Goal: Information Seeking & Learning: Find specific fact

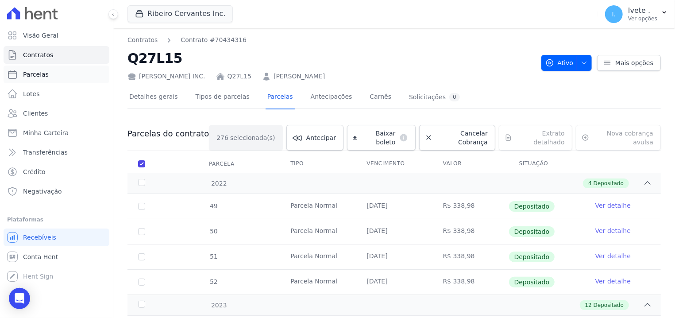
click at [21, 74] on link "Parcelas" at bounding box center [57, 75] width 106 height 18
select select
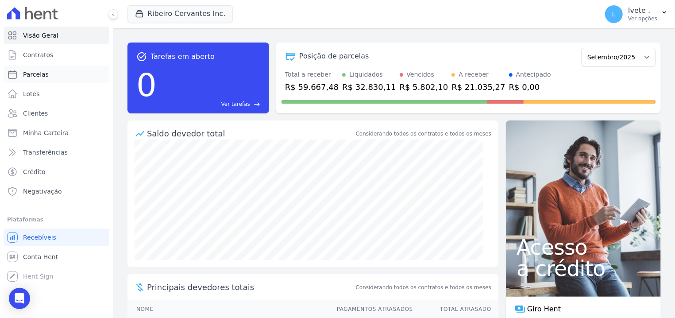
click at [46, 80] on link "Parcelas" at bounding box center [57, 75] width 106 height 18
select select
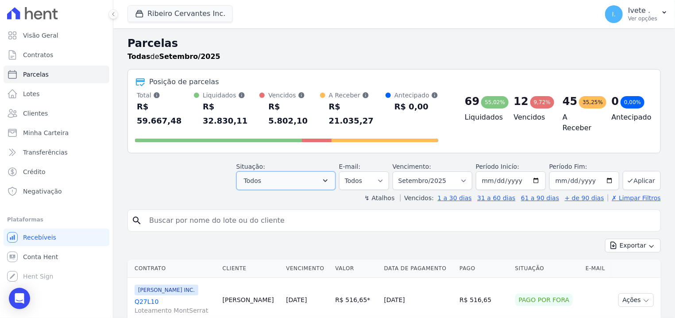
click at [328, 179] on icon "button" at bounding box center [325, 180] width 4 height 3
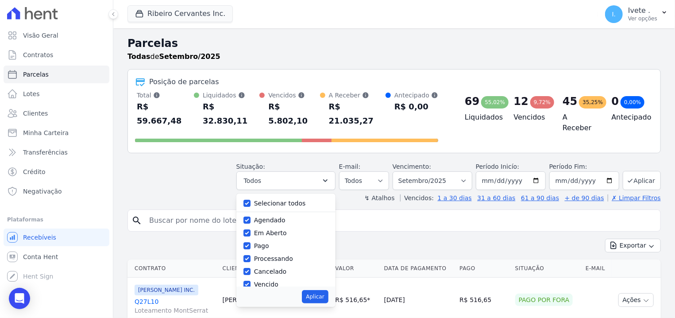
click at [281, 200] on label "Selecionar todos" at bounding box center [280, 203] width 52 height 7
click at [251, 200] on input "Selecionar todos" at bounding box center [246, 203] width 7 height 7
checkbox input "false"
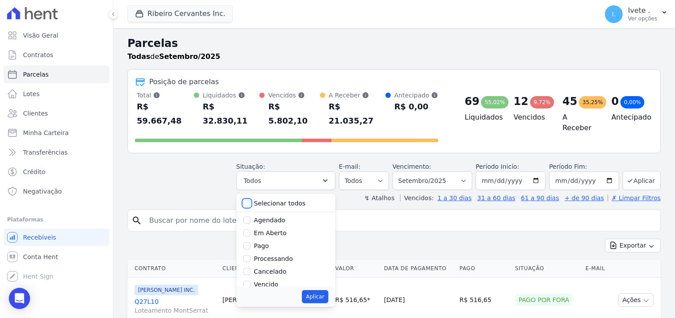
checkbox input "false"
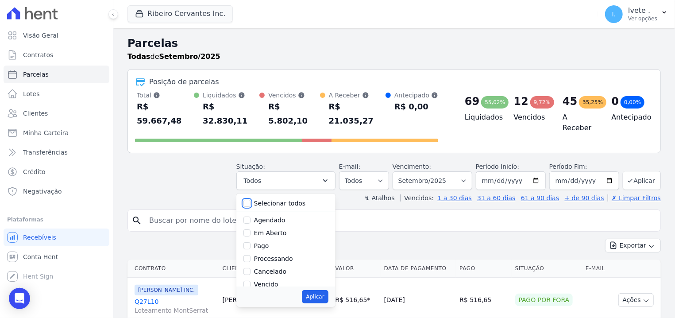
checkbox input "false"
click at [251, 231] on input "Vencido" at bounding box center [246, 234] width 7 height 7
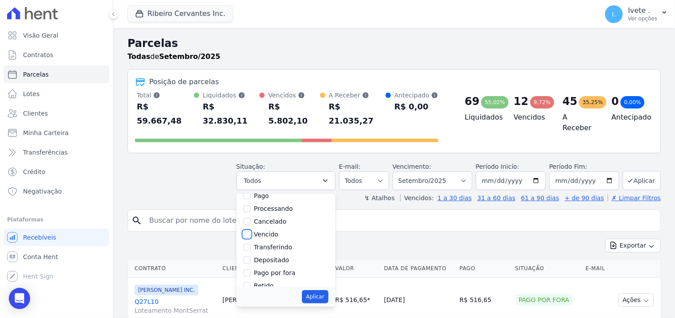
checkbox input "true"
click at [328, 290] on button "Aplicar" at bounding box center [315, 296] width 26 height 13
select select "overdue"
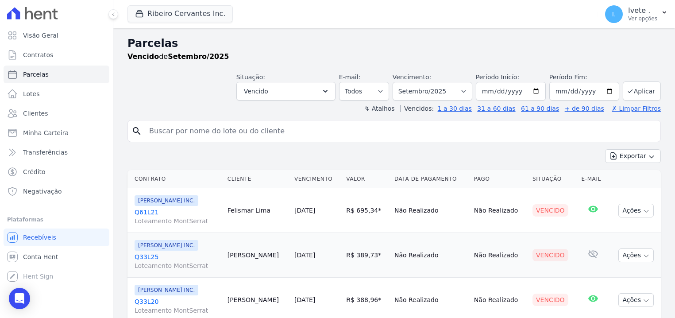
select select
drag, startPoint x: 135, startPoint y: 209, endPoint x: 158, endPoint y: 207, distance: 22.2
click at [170, 215] on td "Ribeiro Cervantes INC. Q61L21 Loteamento MontSerrat" at bounding box center [175, 210] width 96 height 45
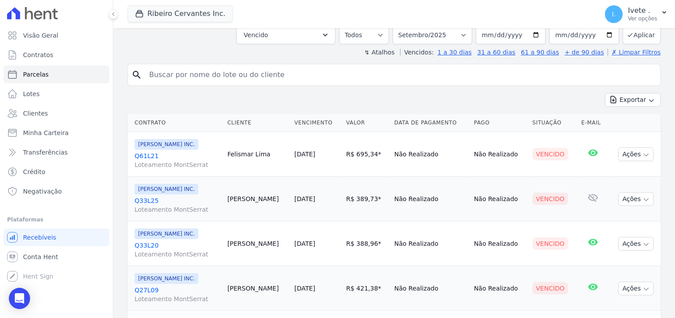
drag, startPoint x: 134, startPoint y: 198, endPoint x: 175, endPoint y: 196, distance: 40.8
click at [175, 196] on td "Ribeiro Cervantes INC. Q33L25 Loteamento MontSerrat" at bounding box center [175, 199] width 96 height 45
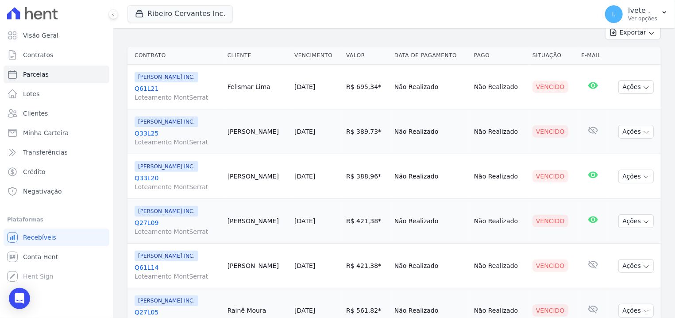
scroll to position [169, 0]
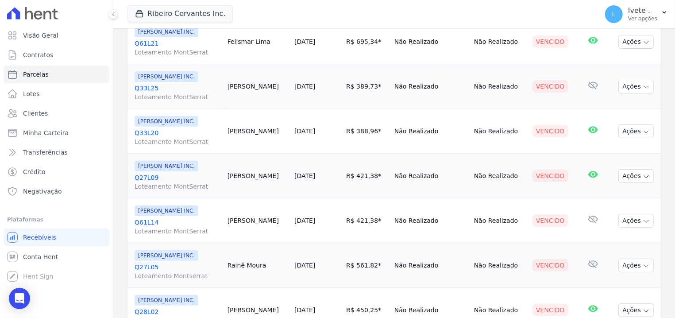
drag, startPoint x: 131, startPoint y: 133, endPoint x: 167, endPoint y: 136, distance: 36.4
click at [167, 136] on td "Ribeiro Cervantes INC. Q33L20 Loteamento MontSerrat" at bounding box center [175, 131] width 96 height 45
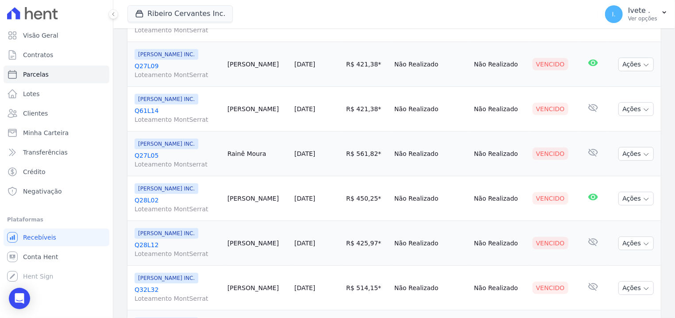
scroll to position [281, 0]
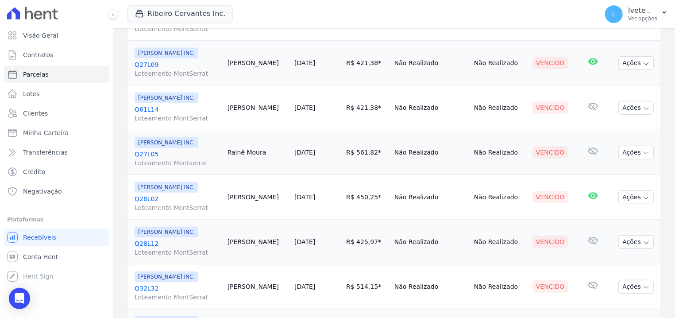
drag, startPoint x: 135, startPoint y: 62, endPoint x: 162, endPoint y: 68, distance: 28.5
click at [162, 68] on td "Ribeiro Cervantes INC. Q27L09 Loteamento MontSerrat" at bounding box center [175, 63] width 96 height 45
drag, startPoint x: 132, startPoint y: 106, endPoint x: 173, endPoint y: 105, distance: 40.7
click at [173, 105] on td "Ribeiro Cervantes INC. Q61L14 Loteamento MontSerrat" at bounding box center [175, 107] width 96 height 45
click at [112, 100] on div "Visão Geral Contratos Parcelas Lotes Clientes Minha Carteira Transferências Cré…" at bounding box center [56, 159] width 113 height 318
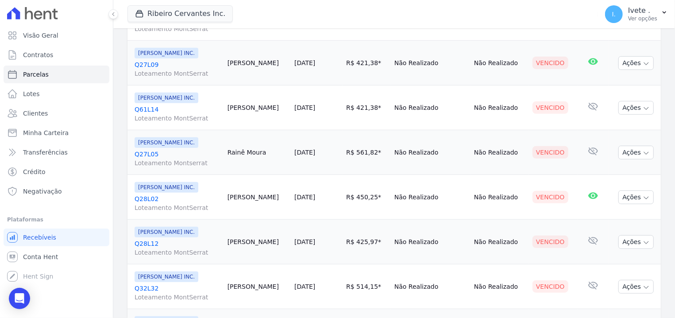
drag, startPoint x: 133, startPoint y: 110, endPoint x: 165, endPoint y: 112, distance: 31.9
click at [165, 112] on td "[PERSON_NAME] INC. Q61L14 Loteamento MontSerrat" at bounding box center [175, 107] width 96 height 45
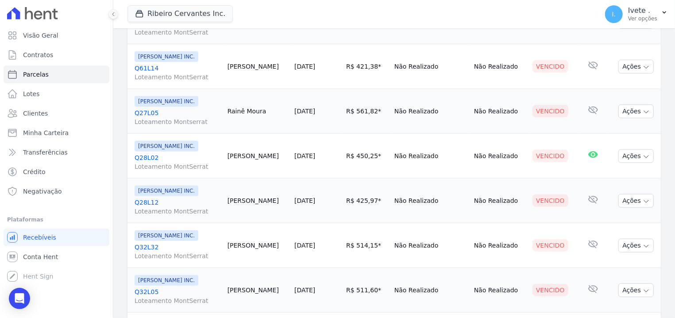
scroll to position [338, 0]
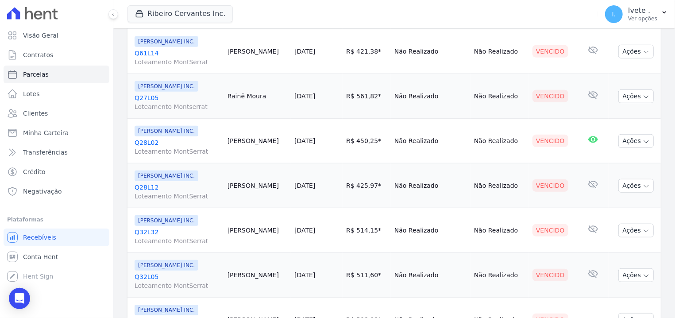
drag, startPoint x: 135, startPoint y: 97, endPoint x: 163, endPoint y: 98, distance: 28.8
click at [163, 98] on td "[PERSON_NAME] INC. Q27L05 Loteamento Montserrat" at bounding box center [175, 96] width 96 height 45
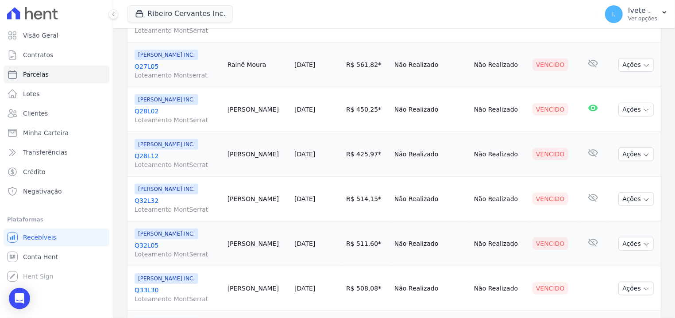
scroll to position [394, 0]
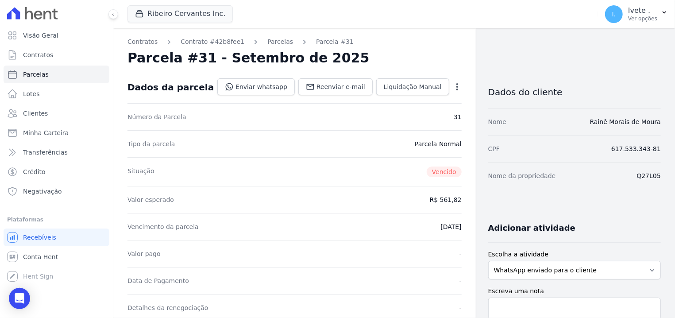
click at [267, 41] on link "Parcelas" at bounding box center [280, 41] width 26 height 9
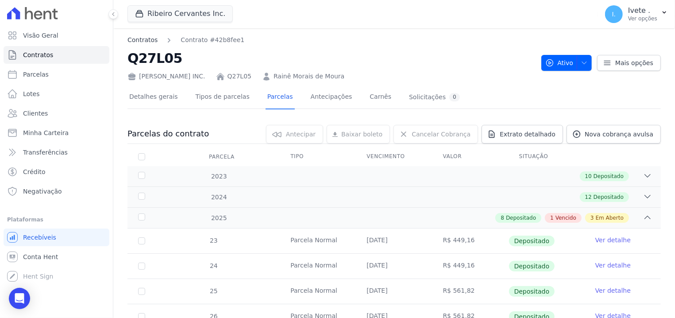
click at [142, 38] on link "Contratos" at bounding box center [142, 39] width 30 height 9
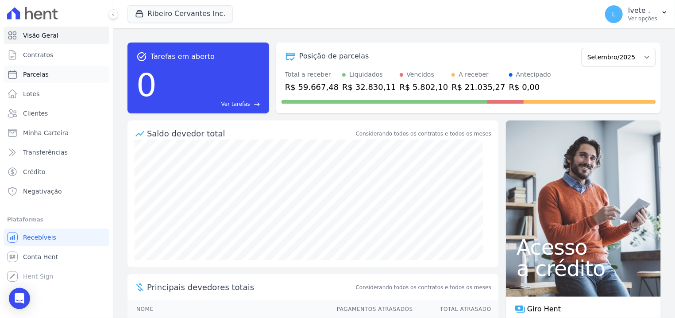
click at [42, 68] on link "Parcelas" at bounding box center [57, 75] width 106 height 18
select select
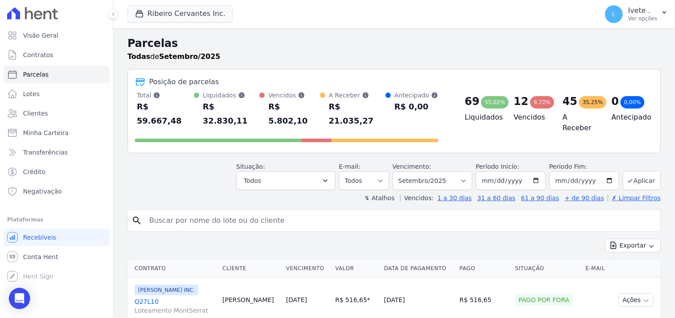
scroll to position [56, 0]
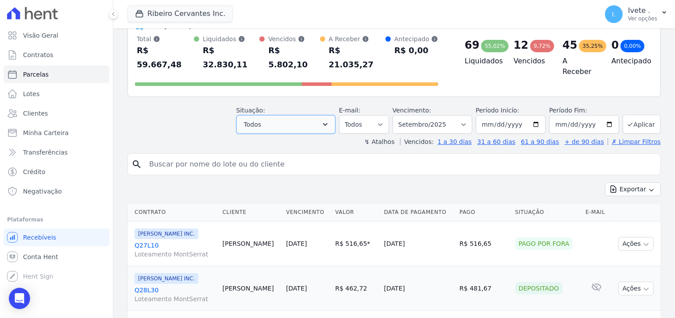
click at [335, 115] on button "Todos" at bounding box center [285, 124] width 99 height 19
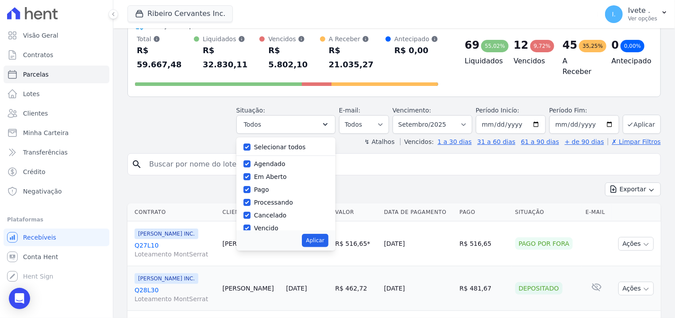
click at [272, 141] on div "Selecionar todos" at bounding box center [285, 147] width 85 height 13
click at [251, 143] on input "Selecionar todos" at bounding box center [246, 146] width 7 height 7
checkbox input "false"
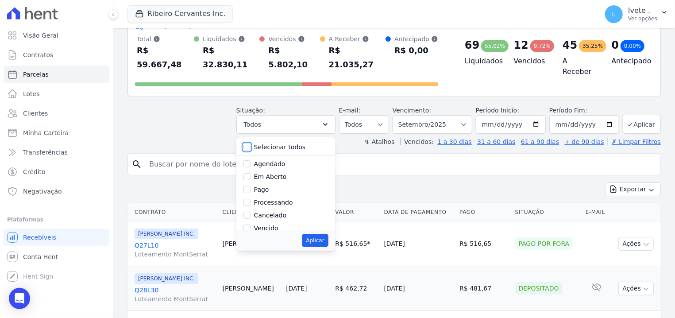
checkbox input "false"
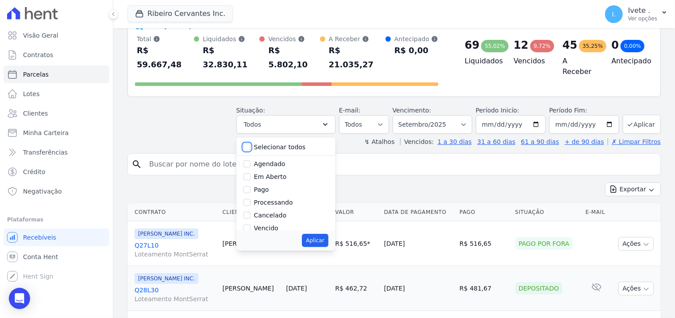
checkbox input "false"
click at [251, 174] on input "Vencido" at bounding box center [246, 177] width 7 height 7
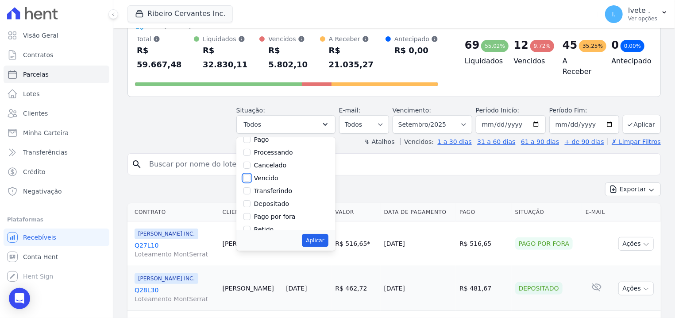
checkbox input "true"
click at [328, 234] on button "Aplicar" at bounding box center [315, 240] width 26 height 13
select select "overdue"
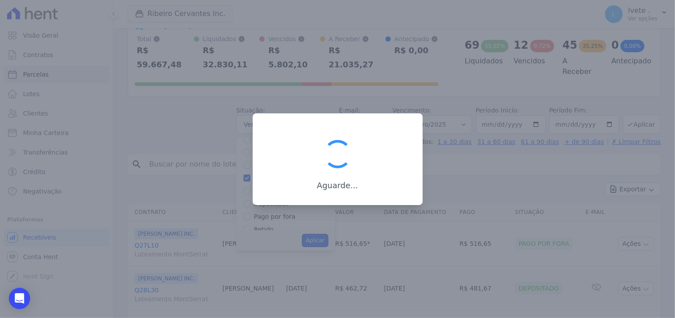
scroll to position [19, 0]
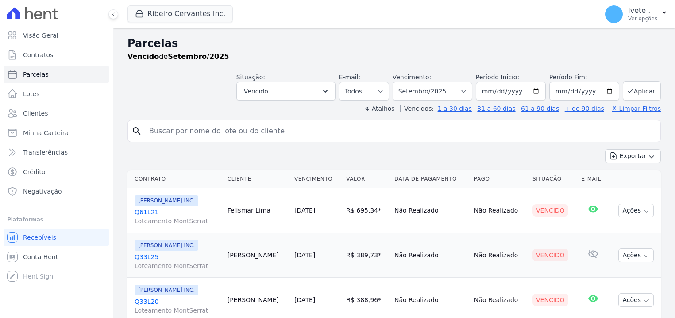
select select
drag, startPoint x: 132, startPoint y: 210, endPoint x: 165, endPoint y: 215, distance: 32.6
click at [165, 215] on td "[PERSON_NAME] INC. Q61L21 Loteamento MontSerrat" at bounding box center [175, 210] width 96 height 45
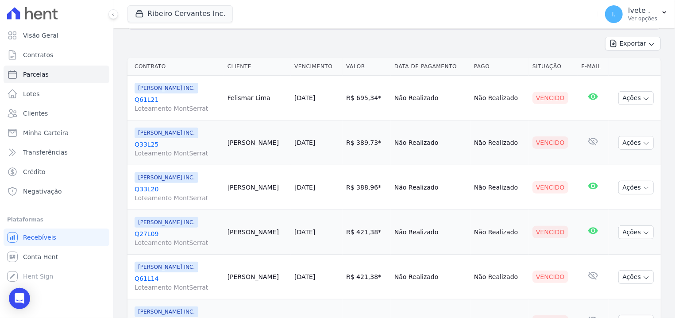
drag, startPoint x: 134, startPoint y: 141, endPoint x: 169, endPoint y: 143, distance: 35.0
click at [169, 143] on td "[PERSON_NAME] INC. Q33L25 Loteamento MontSerrat" at bounding box center [175, 142] width 96 height 45
click at [133, 138] on td "[PERSON_NAME] INC. Q33L25 Loteamento MontSerrat" at bounding box center [175, 142] width 96 height 45
drag, startPoint x: 139, startPoint y: 145, endPoint x: 162, endPoint y: 143, distance: 24.0
click at [162, 143] on td "[PERSON_NAME] INC. Q33L25 Loteamento MontSerrat" at bounding box center [175, 142] width 96 height 45
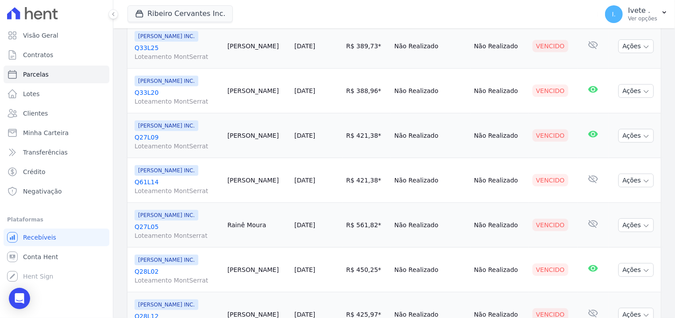
scroll to position [225, 0]
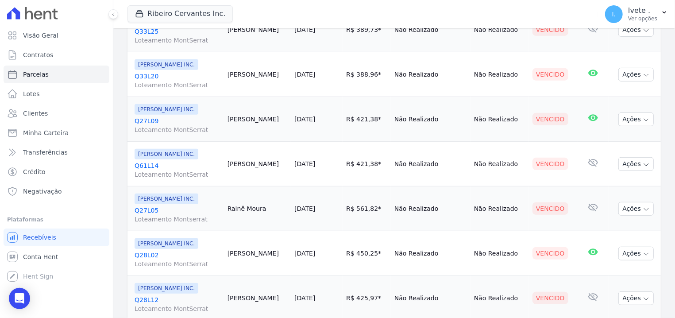
drag, startPoint x: 131, startPoint y: 72, endPoint x: 171, endPoint y: 73, distance: 39.4
click at [171, 73] on td "Ribeiro Cervantes INC. Q33L20 Loteamento MontSerrat" at bounding box center [175, 74] width 96 height 45
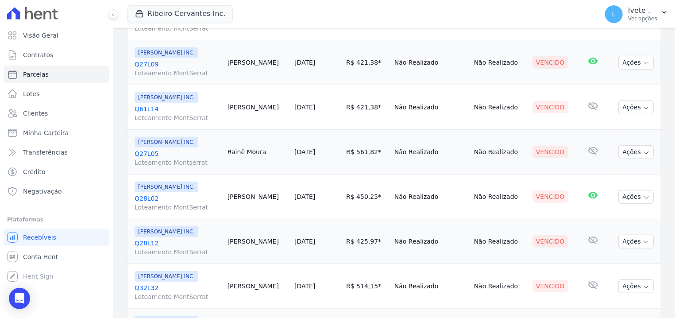
scroll to position [281, 0]
drag, startPoint x: 132, startPoint y: 62, endPoint x: 175, endPoint y: 58, distance: 43.1
click at [175, 58] on td "Ribeiro Cervantes INC. Q27L09 Loteamento MontSerrat" at bounding box center [175, 63] width 96 height 45
click at [175, 58] on span "[PERSON_NAME] INC." at bounding box center [167, 53] width 64 height 11
drag, startPoint x: 134, startPoint y: 64, endPoint x: 171, endPoint y: 59, distance: 37.6
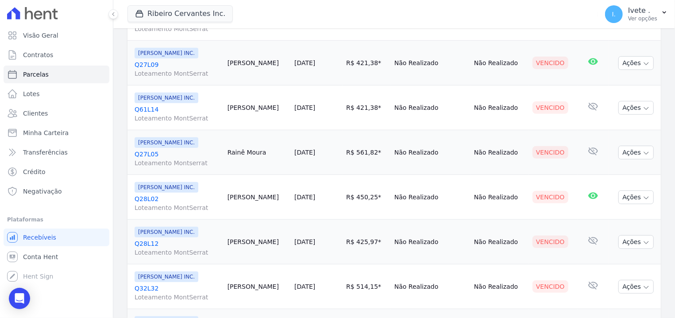
click at [174, 59] on td "Ribeiro Cervantes INC. Q27L09 Loteamento MontSerrat" at bounding box center [175, 63] width 96 height 45
drag, startPoint x: 131, startPoint y: 68, endPoint x: 161, endPoint y: 68, distance: 30.1
click at [161, 68] on td "Ribeiro Cervantes INC. Q27L09 Loteamento MontSerrat" at bounding box center [175, 63] width 96 height 45
drag, startPoint x: 131, startPoint y: 106, endPoint x: 164, endPoint y: 110, distance: 32.6
click at [164, 111] on td "Ribeiro Cervantes INC. Q61L14 Loteamento MontSerrat" at bounding box center [175, 107] width 96 height 45
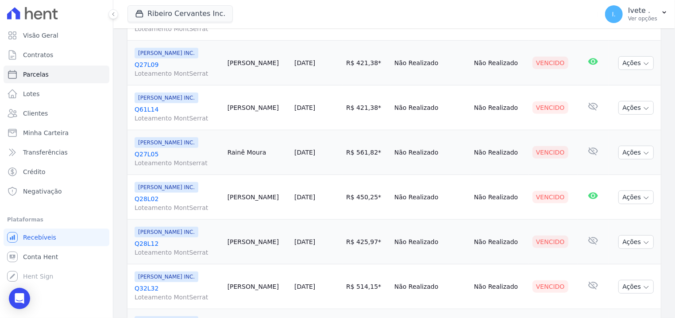
drag, startPoint x: 134, startPoint y: 148, endPoint x: 166, endPoint y: 153, distance: 32.6
click at [166, 153] on td "Ribeiro Cervantes INC. Q27L05 Loteamento Montserrat" at bounding box center [175, 152] width 96 height 45
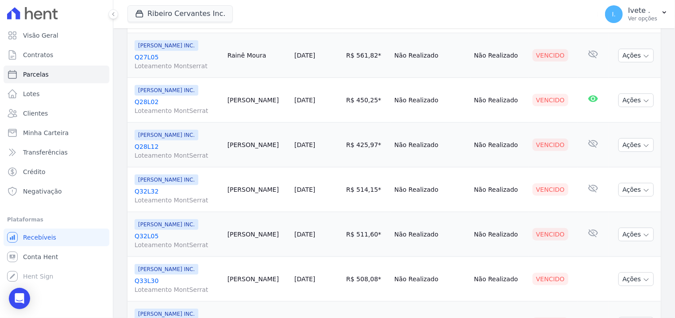
scroll to position [394, 0]
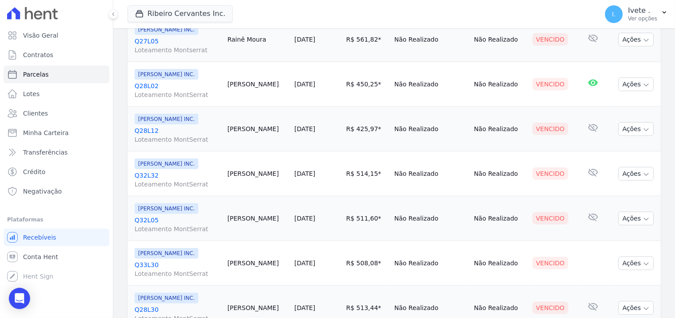
drag, startPoint x: 160, startPoint y: 81, endPoint x: 170, endPoint y: 84, distance: 10.8
click at [170, 84] on td "Ribeiro Cervantes INC. Q28L02 Loteamento MontSerrat" at bounding box center [175, 84] width 96 height 45
drag, startPoint x: 134, startPoint y: 130, endPoint x: 173, endPoint y: 135, distance: 39.3
click at [173, 135] on td "Ribeiro Cervantes INC. Q28L12 Loteamento MontSerrat" at bounding box center [175, 129] width 96 height 45
drag, startPoint x: 132, startPoint y: 174, endPoint x: 169, endPoint y: 177, distance: 36.8
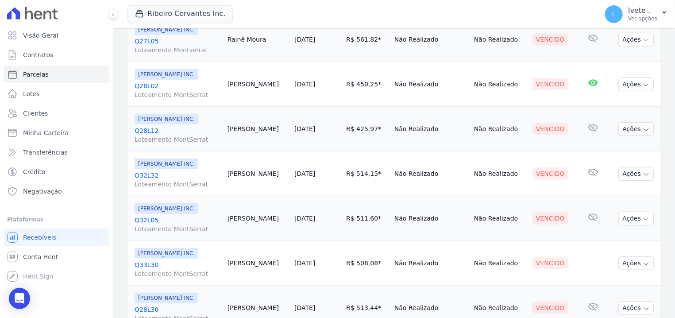
click at [169, 177] on td "Ribeiro Cervantes INC. Q32L32 Loteamento MontSerrat" at bounding box center [175, 173] width 96 height 45
drag, startPoint x: 132, startPoint y: 219, endPoint x: 162, endPoint y: 219, distance: 30.1
click at [162, 219] on td "Ribeiro Cervantes INC. Q32L05 Loteamento MontSerrat" at bounding box center [175, 218] width 96 height 45
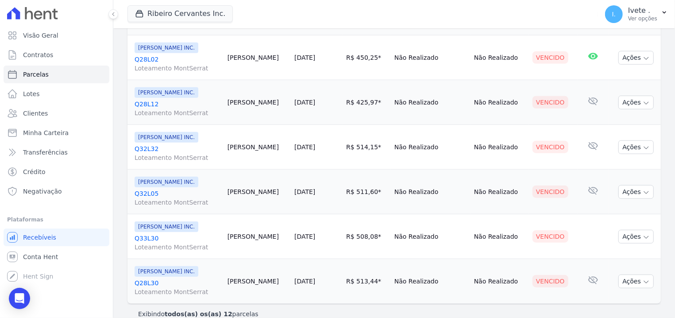
scroll to position [435, 0]
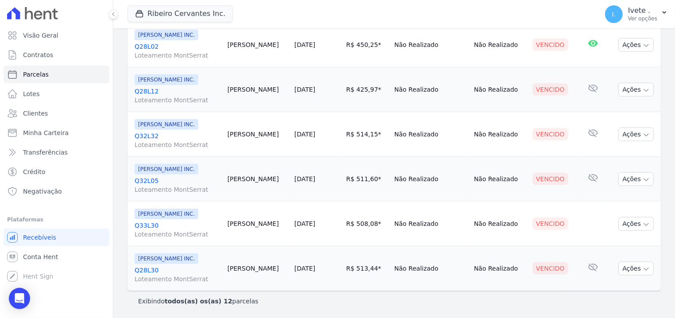
drag, startPoint x: 134, startPoint y: 223, endPoint x: 165, endPoint y: 221, distance: 31.5
click at [167, 222] on td "Ribeiro Cervantes INC. Q33L30 Loteamento MontSerrat" at bounding box center [175, 223] width 96 height 45
drag, startPoint x: 134, startPoint y: 263, endPoint x: 178, endPoint y: 268, distance: 44.5
click at [178, 268] on td "Ribeiro Cervantes INC. Q28L30 Loteamento MontSerrat" at bounding box center [175, 268] width 96 height 45
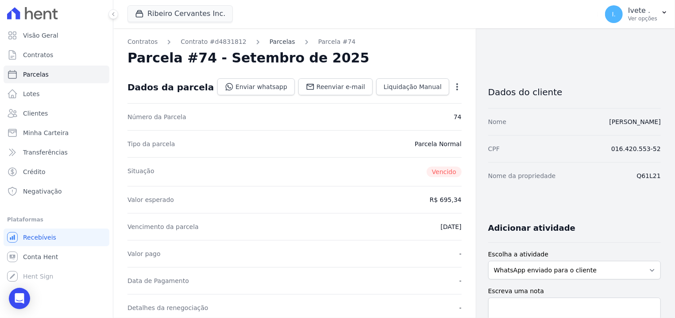
click at [270, 42] on link "Parcelas" at bounding box center [283, 41] width 26 height 9
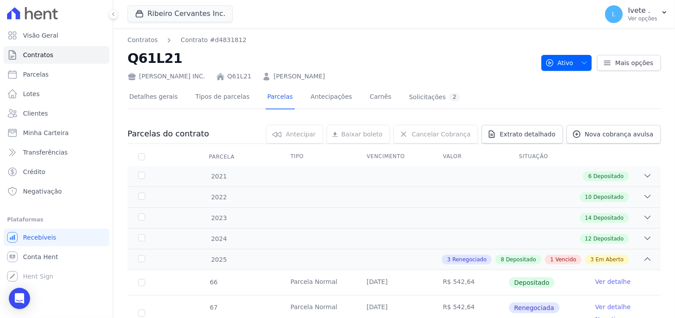
drag, startPoint x: 221, startPoint y: 76, endPoint x: 260, endPoint y: 73, distance: 38.6
click at [260, 73] on div "Ribeiro Cervantes INC. Q61L21 Felismar de Sousa Lima" at bounding box center [330, 74] width 407 height 13
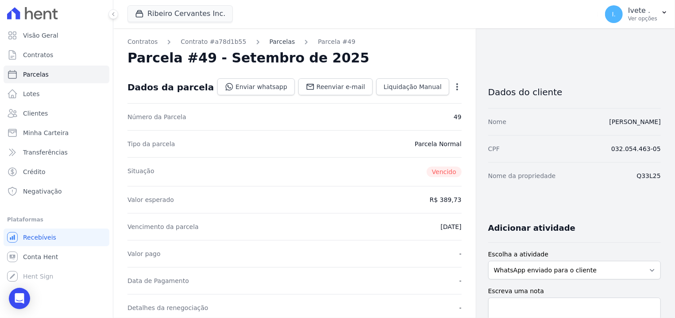
click at [270, 42] on link "Parcelas" at bounding box center [283, 41] width 26 height 9
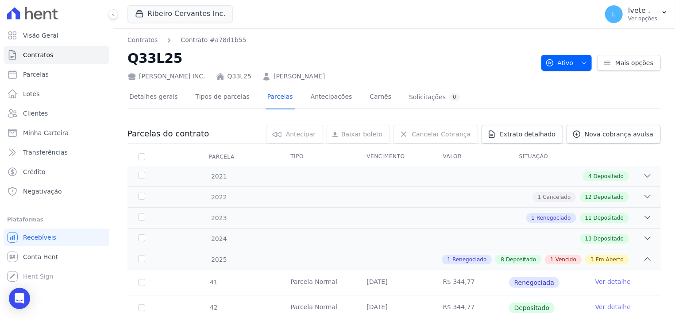
click at [219, 70] on div "[PERSON_NAME] INC. Q33L25 [PERSON_NAME]" at bounding box center [330, 74] width 407 height 13
drag, startPoint x: 219, startPoint y: 73, endPoint x: 254, endPoint y: 74, distance: 35.0
click at [254, 74] on div "Ribeiro Cervantes INC. Q33L25 Maurivan Barros" at bounding box center [330, 74] width 407 height 13
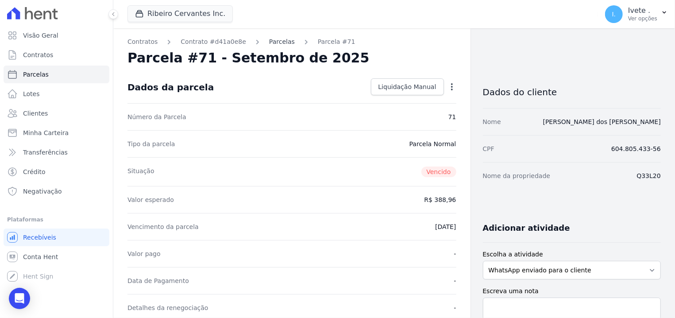
click at [269, 39] on link "Parcelas" at bounding box center [282, 41] width 26 height 9
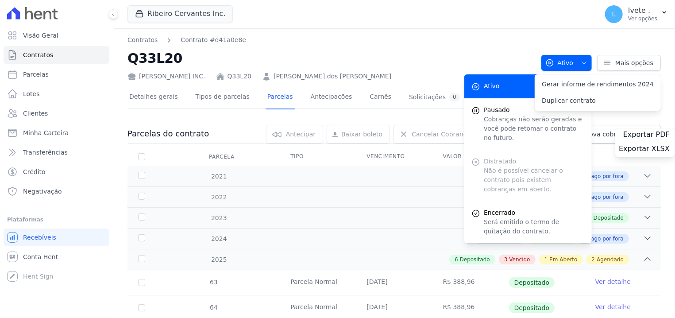
click at [266, 39] on nav "Contratos Contrato #d41a0e8e" at bounding box center [330, 39] width 407 height 9
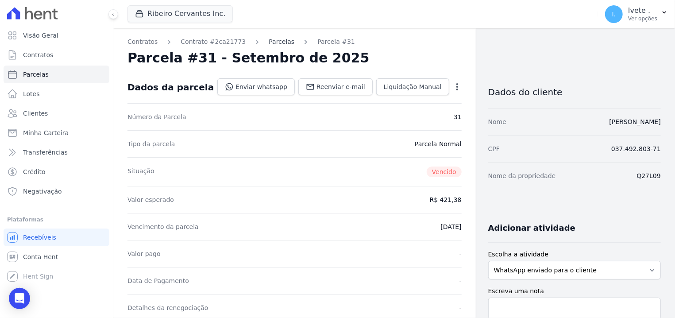
click at [269, 41] on link "Parcelas" at bounding box center [282, 41] width 26 height 9
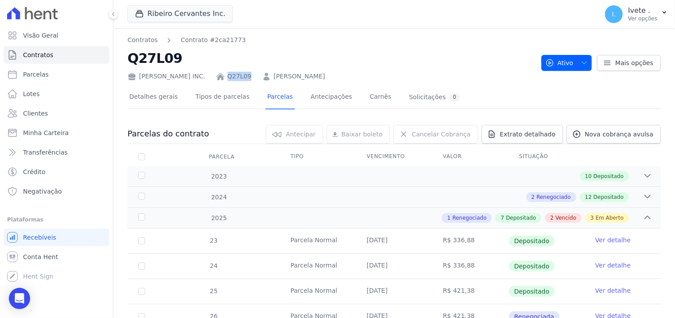
drag, startPoint x: 221, startPoint y: 72, endPoint x: 247, endPoint y: 80, distance: 27.3
click at [247, 80] on div "Ribeiro Cervantes INC. Q27L09 Gustavo Carmo Soares" at bounding box center [330, 74] width 407 height 13
copy link "Q27L09"
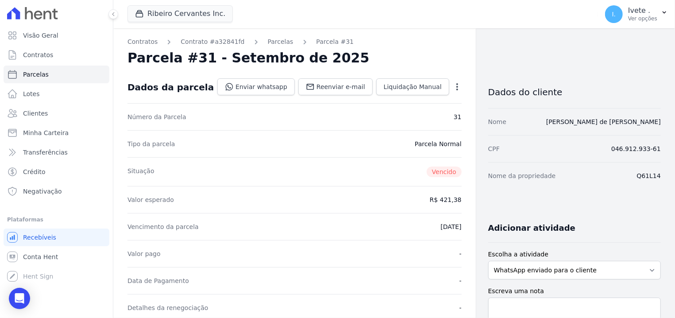
click at [268, 42] on link "Parcelas" at bounding box center [281, 41] width 26 height 9
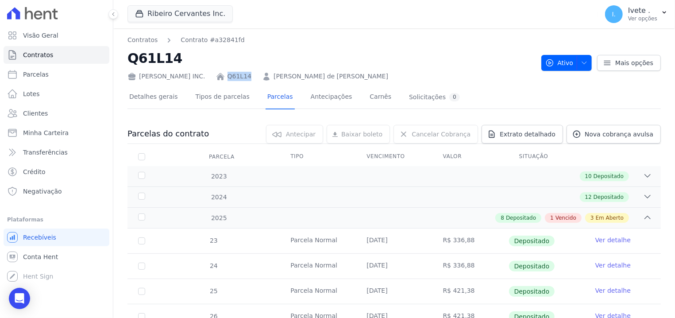
drag, startPoint x: 220, startPoint y: 70, endPoint x: 246, endPoint y: 73, distance: 25.8
click at [246, 73] on div "Ribeiro Cervantes INC. Q61L14 Patricia Lira de Sousa Santana" at bounding box center [330, 74] width 407 height 13
copy div "Q61L14"
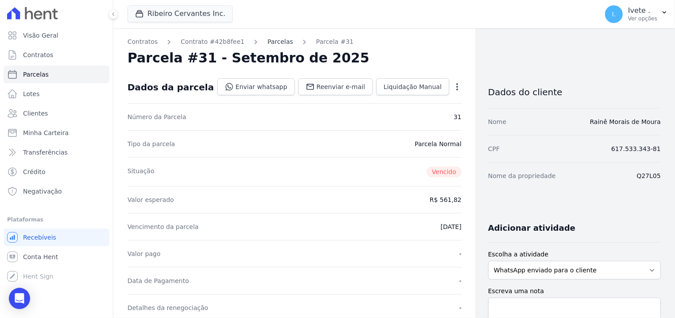
click at [267, 43] on link "Parcelas" at bounding box center [280, 41] width 26 height 9
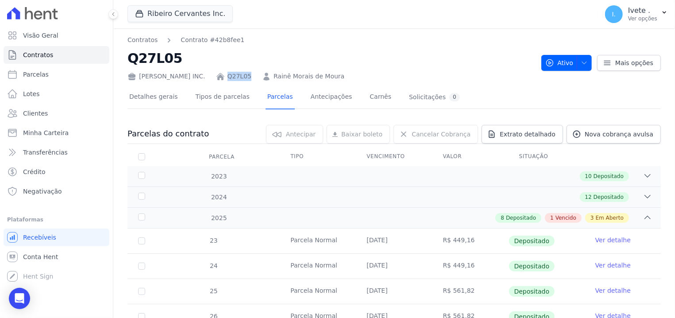
drag, startPoint x: 219, startPoint y: 73, endPoint x: 244, endPoint y: 77, distance: 25.6
click at [244, 77] on div "[PERSON_NAME] INC. Q27L05 [PERSON_NAME]" at bounding box center [330, 74] width 407 height 13
copy div "Q27L05"
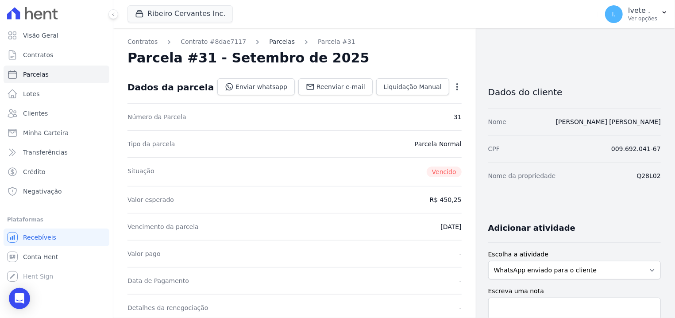
click at [269, 40] on link "Parcelas" at bounding box center [282, 41] width 26 height 9
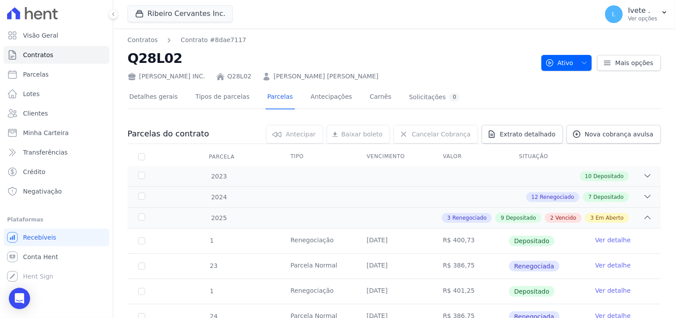
drag, startPoint x: 223, startPoint y: 69, endPoint x: 257, endPoint y: 76, distance: 35.2
click at [257, 76] on div "[PERSON_NAME] INC. Q28L02 [PERSON_NAME] [PERSON_NAME]" at bounding box center [330, 74] width 407 height 13
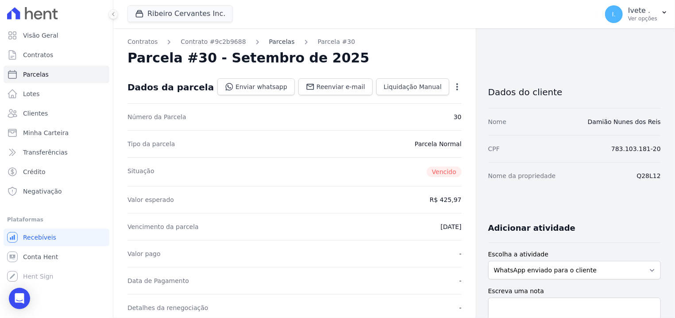
click at [269, 39] on link "Parcelas" at bounding box center [282, 41] width 26 height 9
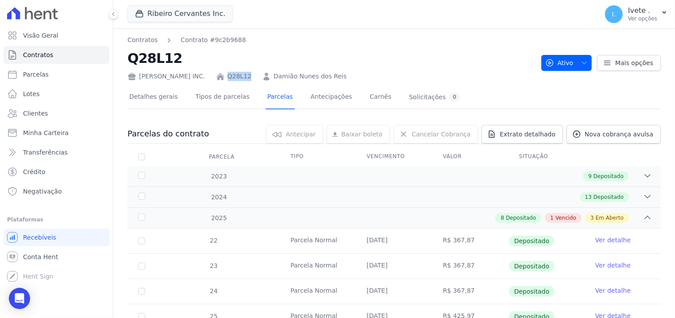
drag, startPoint x: 221, startPoint y: 68, endPoint x: 245, endPoint y: 73, distance: 25.0
click at [245, 68] on h2 "Q28L12" at bounding box center [330, 58] width 407 height 20
click at [225, 63] on h2 "Q28L12" at bounding box center [330, 58] width 407 height 20
drag, startPoint x: 221, startPoint y: 70, endPoint x: 249, endPoint y: 71, distance: 27.4
click at [249, 71] on div "Ribeiro Cervantes INC. Q28L12 Damião Nunes dos Reis" at bounding box center [330, 74] width 407 height 13
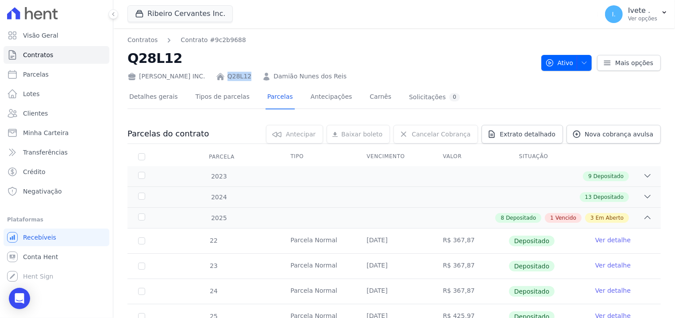
copy div "Q28L12"
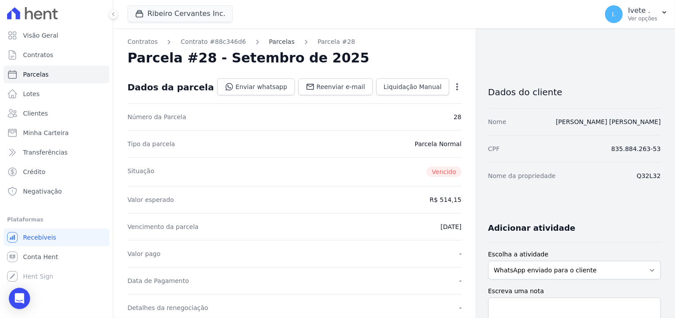
click at [269, 46] on link "Parcelas" at bounding box center [282, 41] width 26 height 9
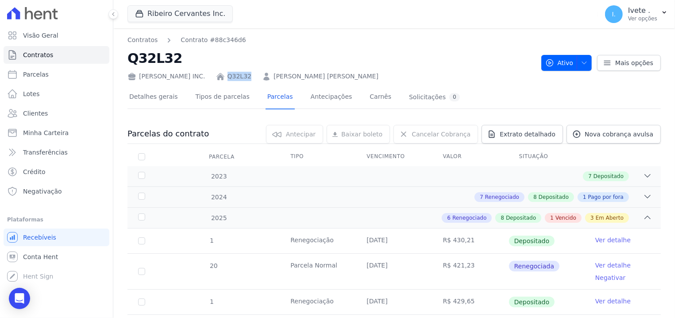
drag, startPoint x: 222, startPoint y: 72, endPoint x: 249, endPoint y: 72, distance: 27.0
click at [249, 72] on div "[PERSON_NAME] INC. Q32L32 [PERSON_NAME] [PERSON_NAME]" at bounding box center [330, 74] width 407 height 13
copy div "Q32L32"
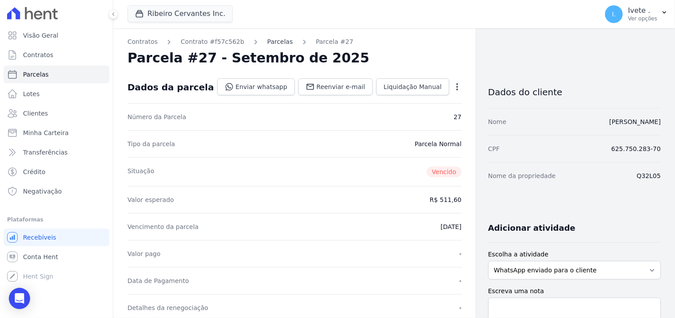
click at [267, 43] on link "Parcelas" at bounding box center [280, 41] width 26 height 9
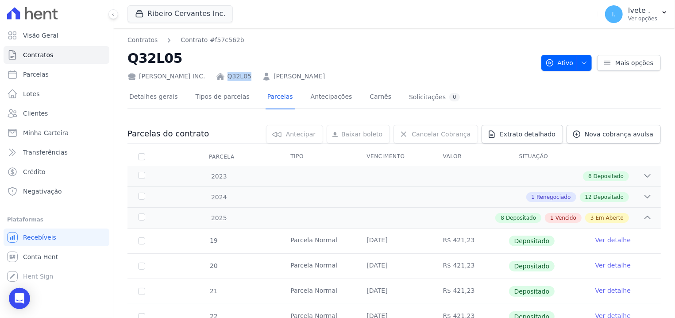
drag, startPoint x: 222, startPoint y: 69, endPoint x: 248, endPoint y: 80, distance: 28.4
click at [248, 80] on div "[PERSON_NAME] INC. Q32L05 [PERSON_NAME]" at bounding box center [330, 74] width 407 height 13
copy link "Q32L05"
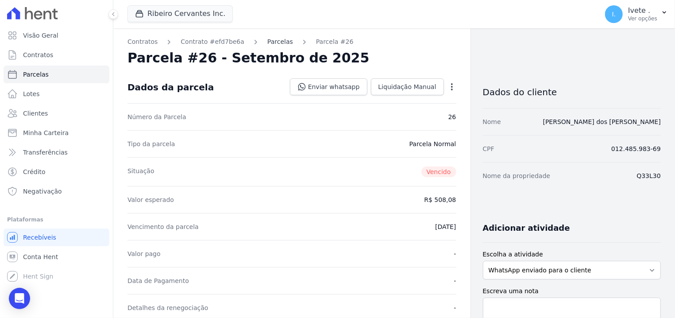
click at [267, 39] on link "Parcelas" at bounding box center [280, 41] width 26 height 9
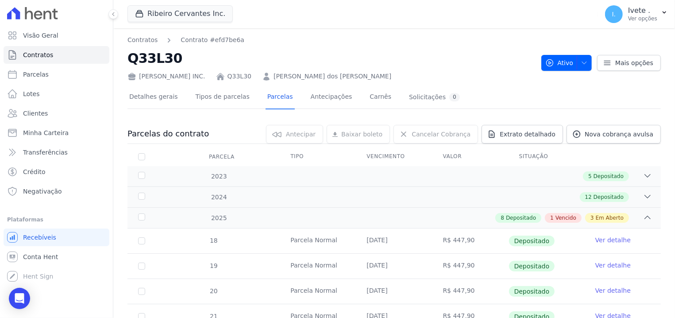
drag, startPoint x: 231, startPoint y: 74, endPoint x: 260, endPoint y: 72, distance: 28.9
click at [260, 72] on div "[PERSON_NAME] INC. Q33L30 [PERSON_NAME] dos [PERSON_NAME]" at bounding box center [330, 74] width 407 height 13
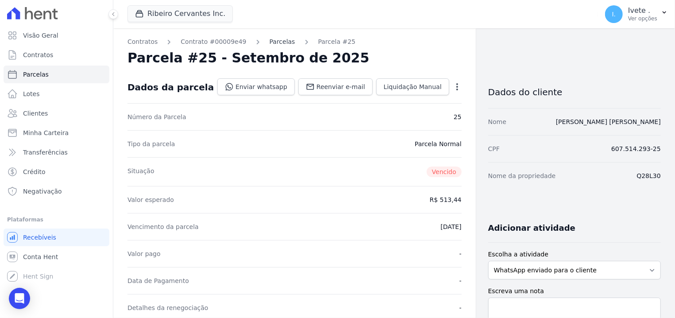
click at [270, 39] on link "Parcelas" at bounding box center [283, 41] width 26 height 9
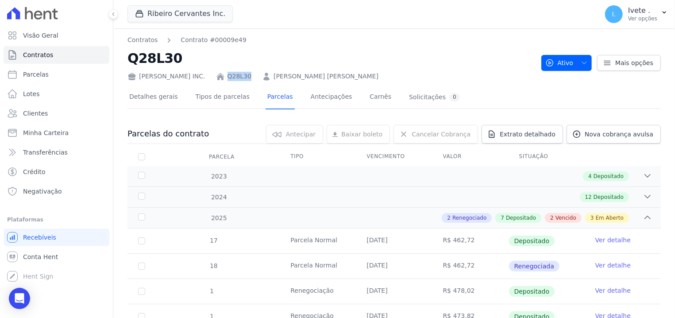
drag, startPoint x: 223, startPoint y: 69, endPoint x: 244, endPoint y: 75, distance: 22.0
click at [244, 75] on div "Ribeiro Cervantes INC. Q28L30 Carlos Santos de Assunção" at bounding box center [330, 74] width 407 height 13
copy link "Q28L30"
